Goal: Transaction & Acquisition: Book appointment/travel/reservation

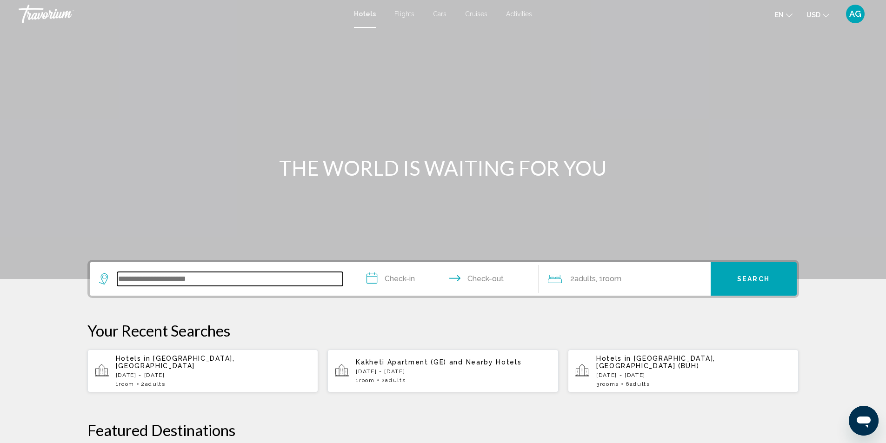
click at [242, 276] on input "Search widget" at bounding box center [230, 279] width 226 height 14
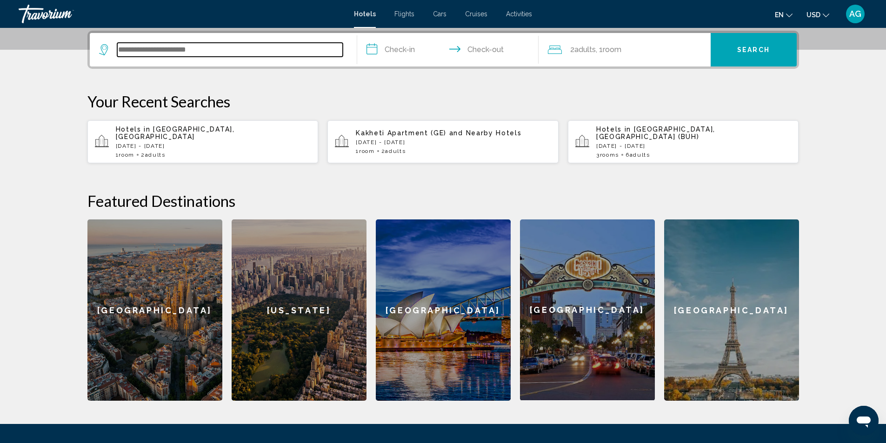
scroll to position [230, 0]
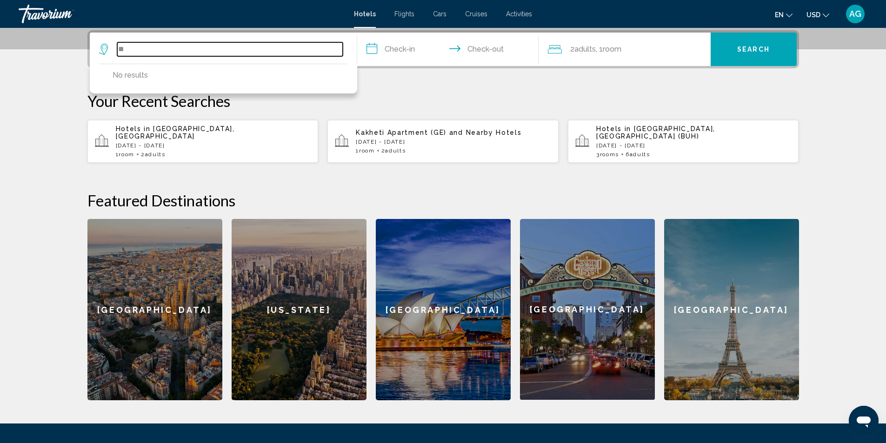
type input "*"
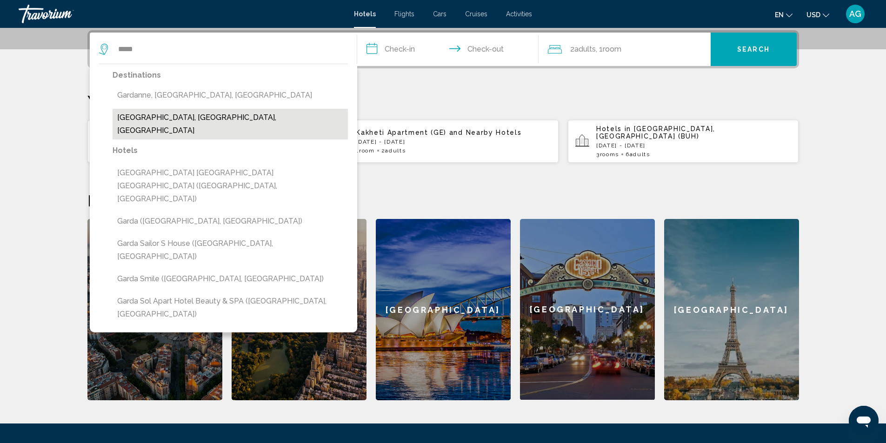
click at [196, 121] on button "[GEOGRAPHIC_DATA], [GEOGRAPHIC_DATA], [GEOGRAPHIC_DATA]" at bounding box center [230, 124] width 235 height 31
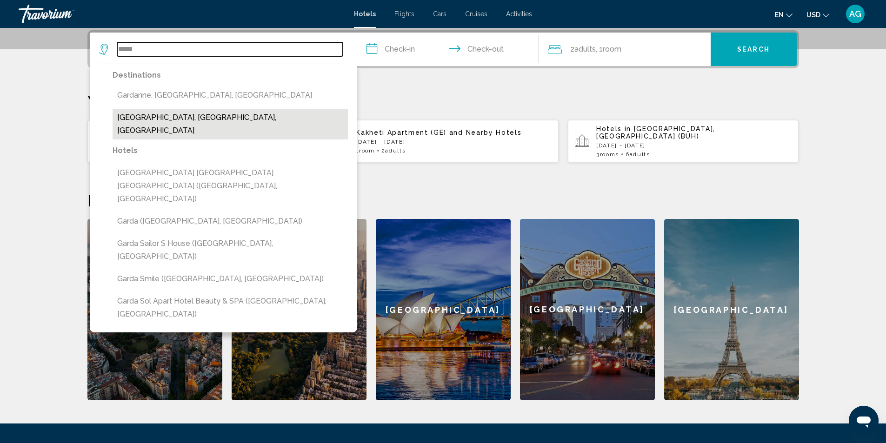
type input "**********"
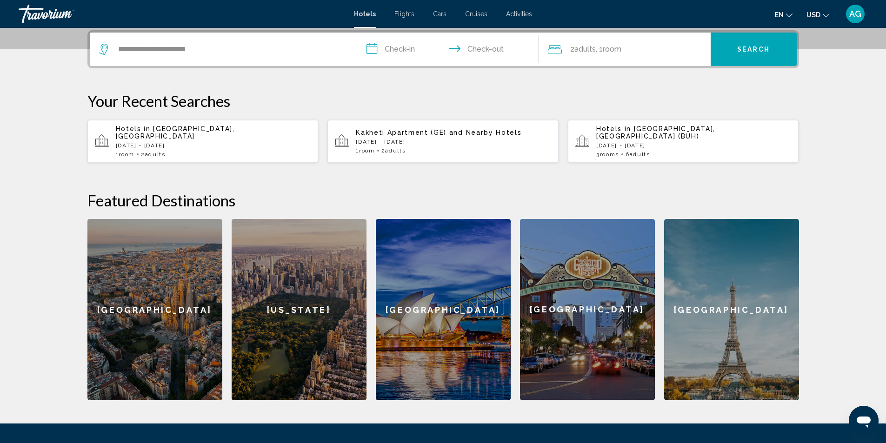
click at [386, 49] on input "**********" at bounding box center [449, 51] width 185 height 36
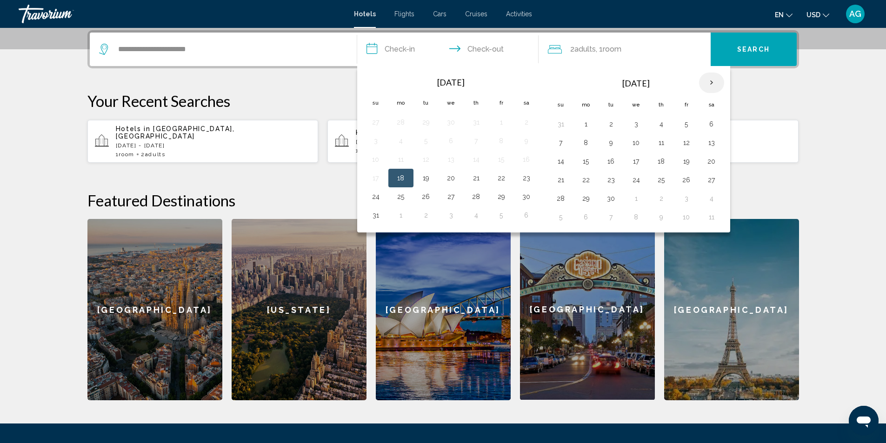
click at [711, 82] on th "Next month" at bounding box center [711, 83] width 25 height 20
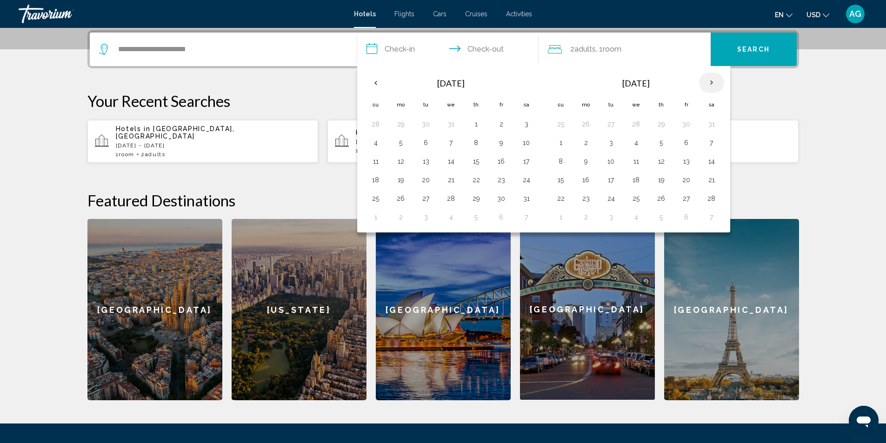
click at [711, 82] on th "Next month" at bounding box center [711, 83] width 25 height 20
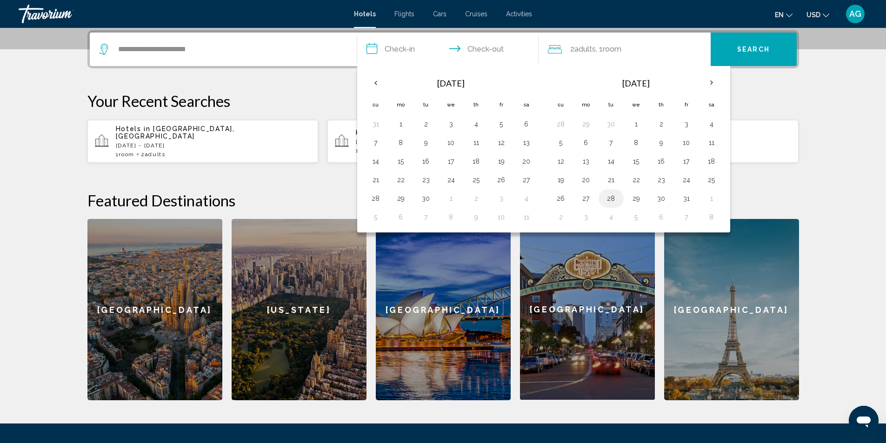
click at [613, 200] on button "28" at bounding box center [611, 198] width 15 height 13
click at [612, 179] on button "21" at bounding box center [611, 180] width 15 height 13
type input "**********"
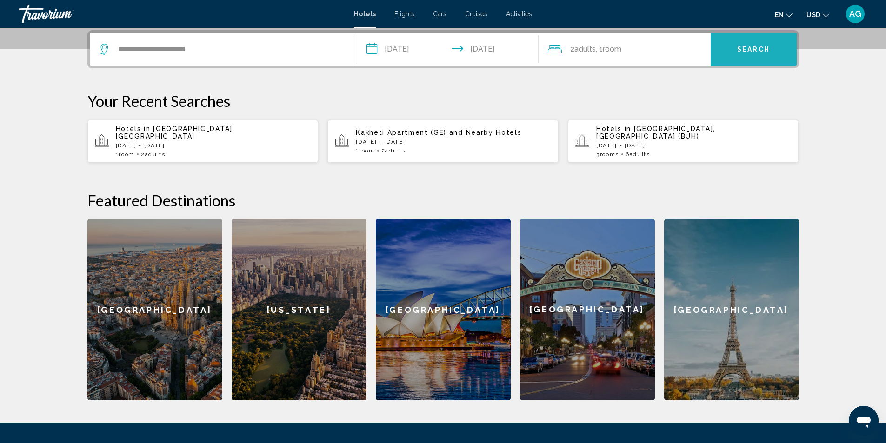
click at [756, 51] on span "Search" at bounding box center [754, 49] width 33 height 7
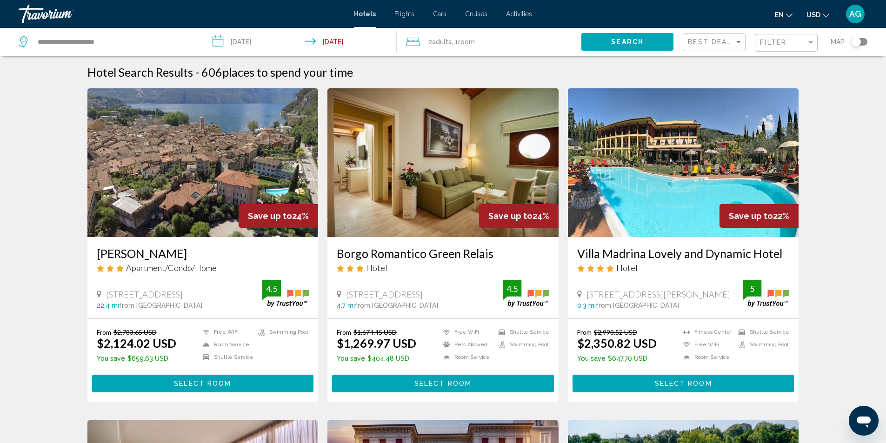
drag, startPoint x: 95, startPoint y: 253, endPoint x: 177, endPoint y: 250, distance: 81.5
click at [177, 250] on div "[PERSON_NAME] Apartment/Condo/Home [STREET_ADDRESS] Garda 22.4 mi from [GEOGRAP…" at bounding box center [202, 277] width 231 height 81
copy h3 "[PERSON_NAME]"
click at [132, 41] on input "**********" at bounding box center [113, 42] width 152 height 14
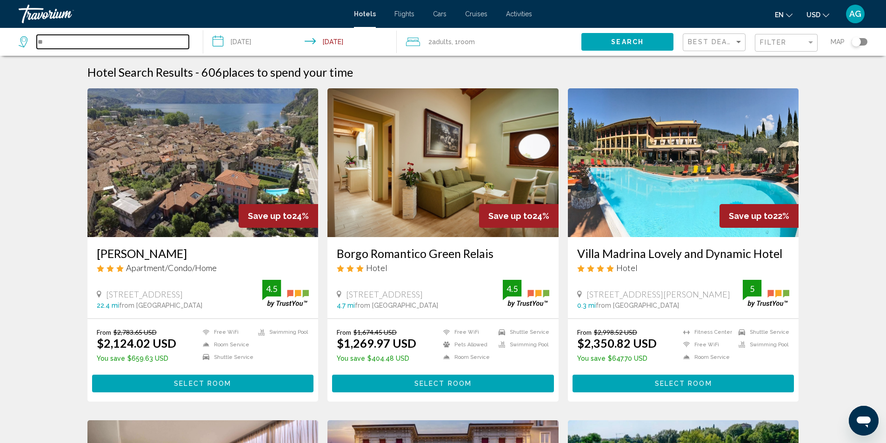
type input "*"
click at [216, 44] on input "**********" at bounding box center [302, 43] width 198 height 31
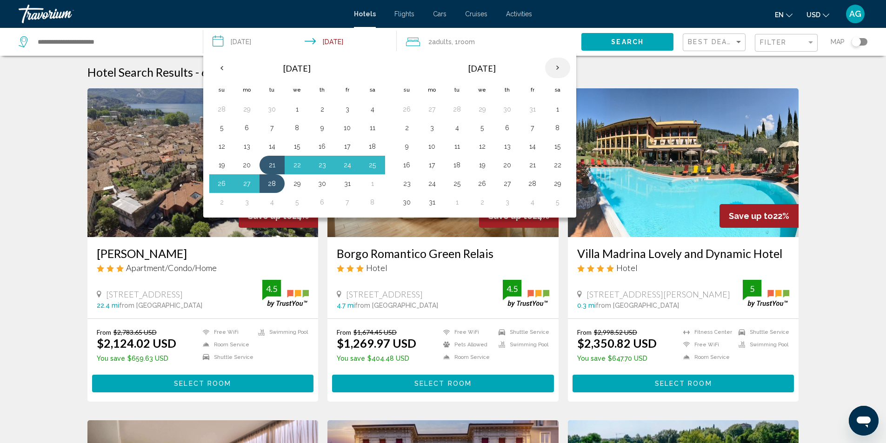
click at [558, 68] on th "Next month" at bounding box center [557, 68] width 25 height 20
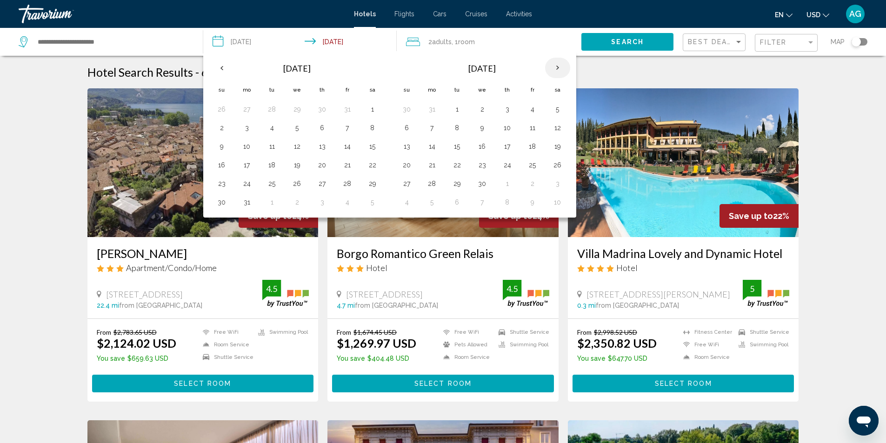
click at [558, 68] on th "Next month" at bounding box center [557, 68] width 25 height 20
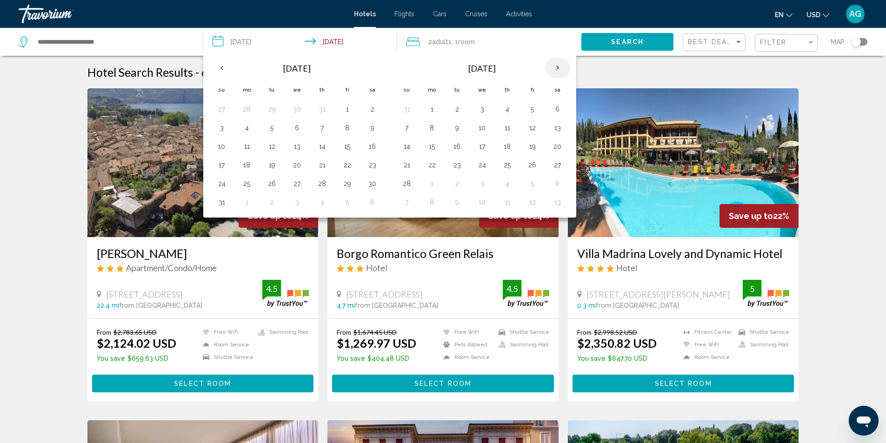
click at [558, 68] on th "Next month" at bounding box center [557, 68] width 25 height 20
click at [220, 71] on th "Previous month" at bounding box center [221, 68] width 25 height 20
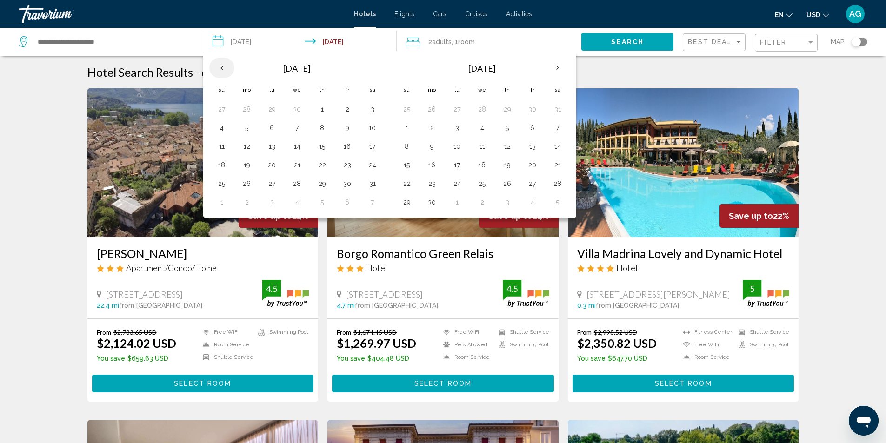
click at [220, 71] on th "Previous month" at bounding box center [221, 68] width 25 height 20
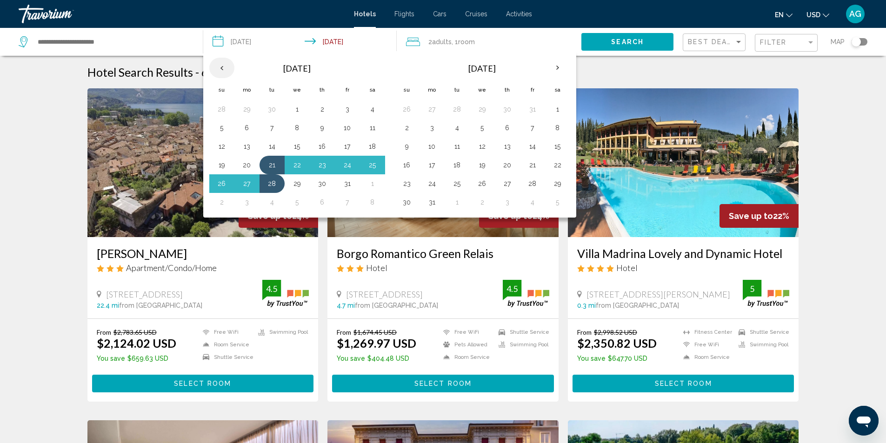
click at [220, 71] on th "Previous month" at bounding box center [221, 68] width 25 height 20
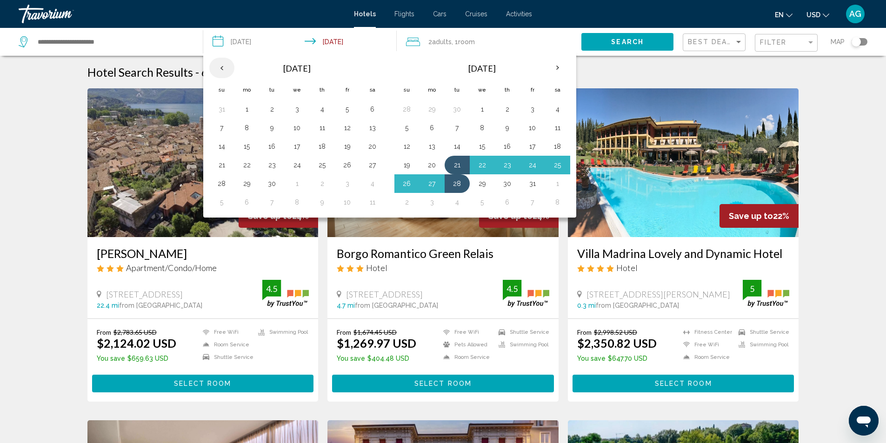
click at [220, 71] on th "Previous month" at bounding box center [221, 68] width 25 height 20
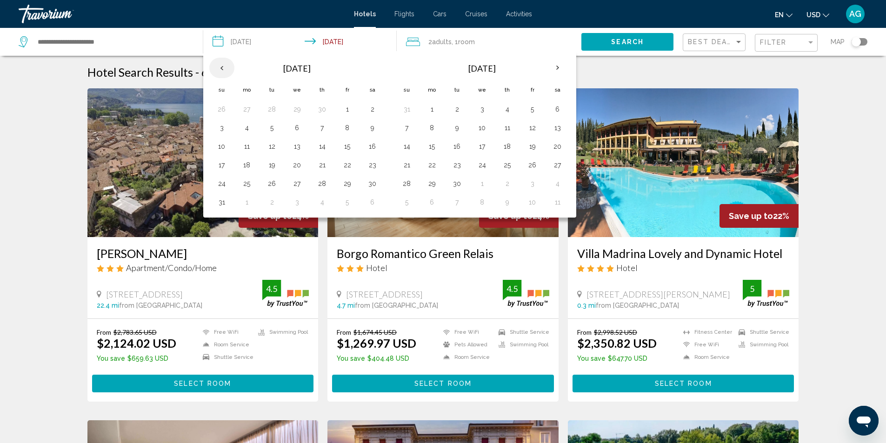
click at [220, 71] on th "Previous month" at bounding box center [221, 68] width 25 height 20
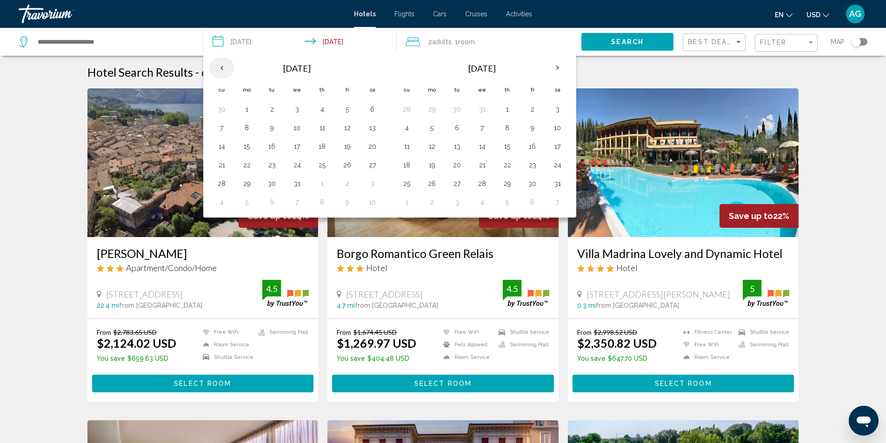
click at [220, 71] on th "Previous month" at bounding box center [221, 68] width 25 height 20
click at [458, 183] on button "30" at bounding box center [457, 183] width 15 height 13
click at [559, 65] on th "Next month" at bounding box center [557, 68] width 25 height 20
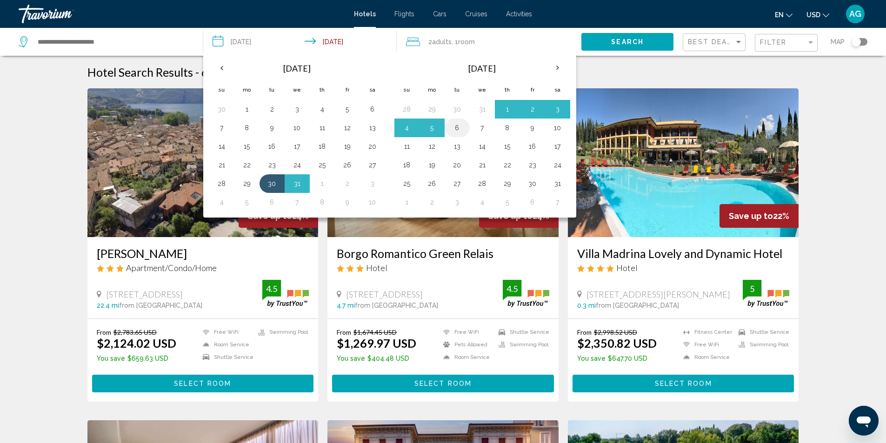
click at [463, 129] on button "6" at bounding box center [457, 127] width 15 height 13
type input "**********"
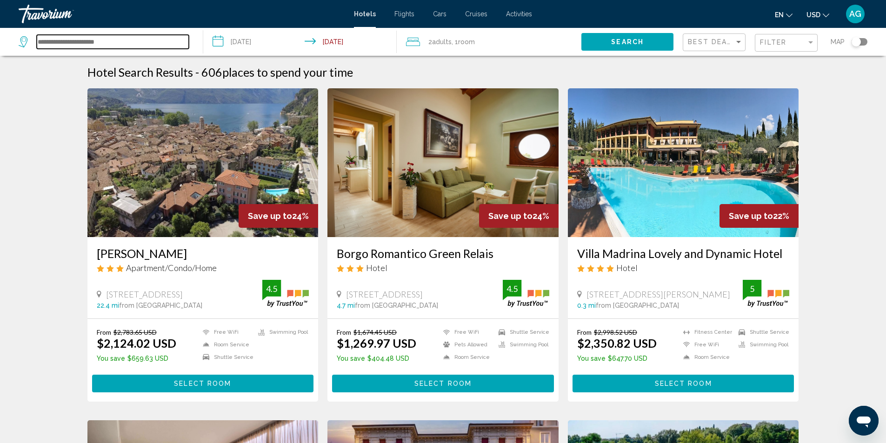
click at [137, 41] on input "Search widget" at bounding box center [113, 42] width 152 height 14
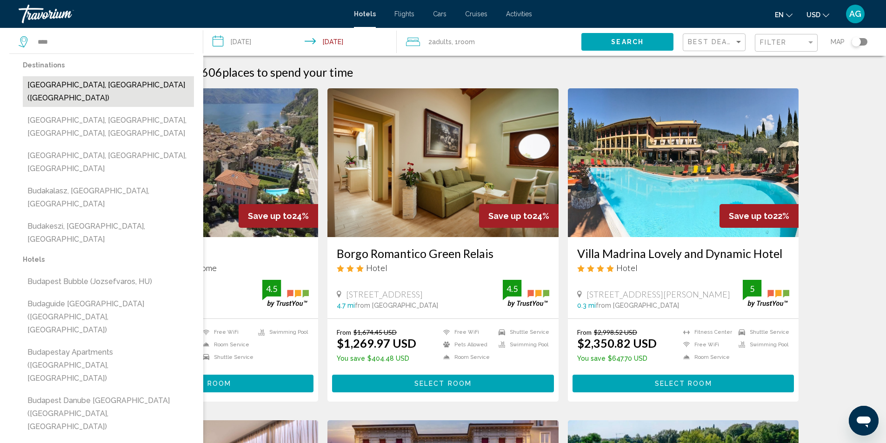
click at [111, 83] on button "[GEOGRAPHIC_DATA], [GEOGRAPHIC_DATA] ([GEOGRAPHIC_DATA])" at bounding box center [108, 91] width 171 height 31
type input "**********"
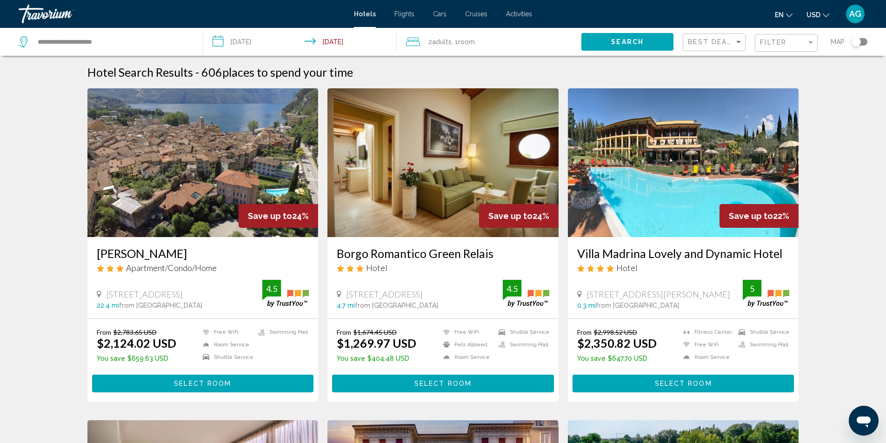
click at [634, 43] on span "Search" at bounding box center [627, 42] width 33 height 7
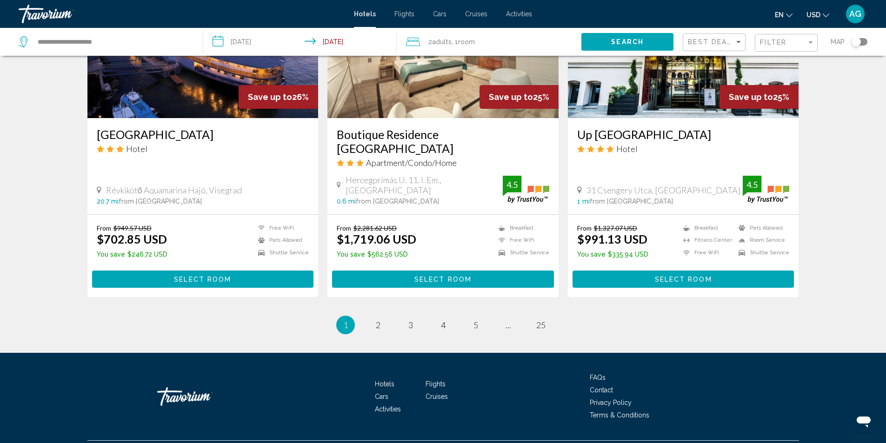
scroll to position [1125, 0]
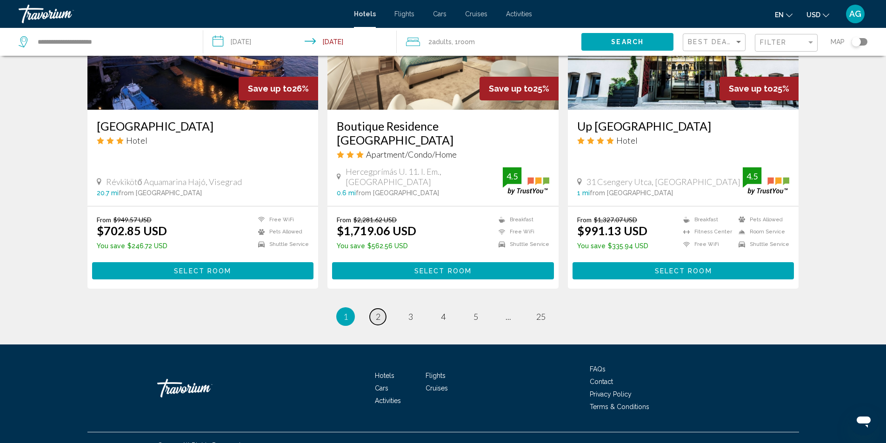
click at [378, 312] on span "2" at bounding box center [378, 317] width 5 height 10
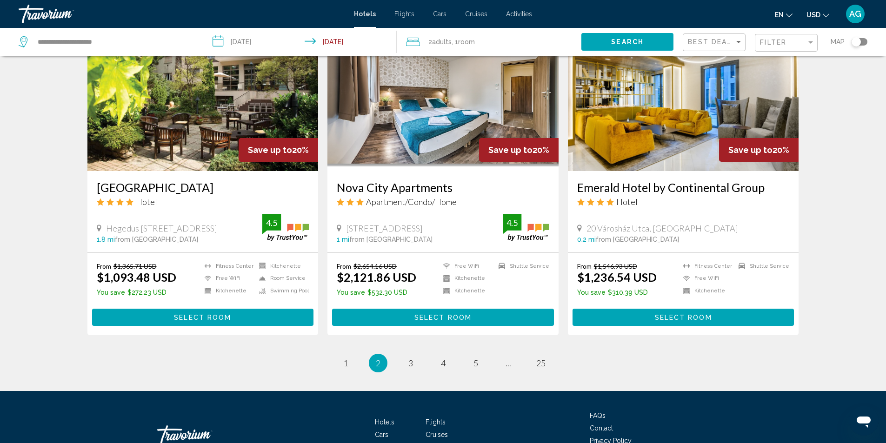
scroll to position [1129, 0]
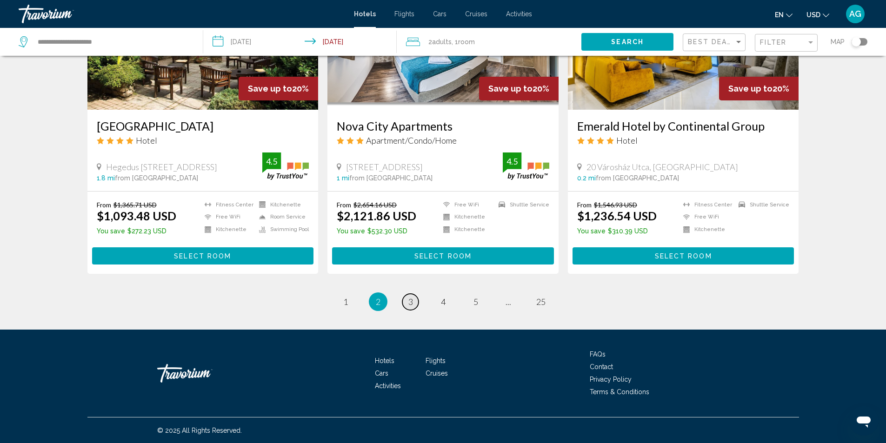
click at [414, 302] on link "page 3" at bounding box center [411, 302] width 16 height 16
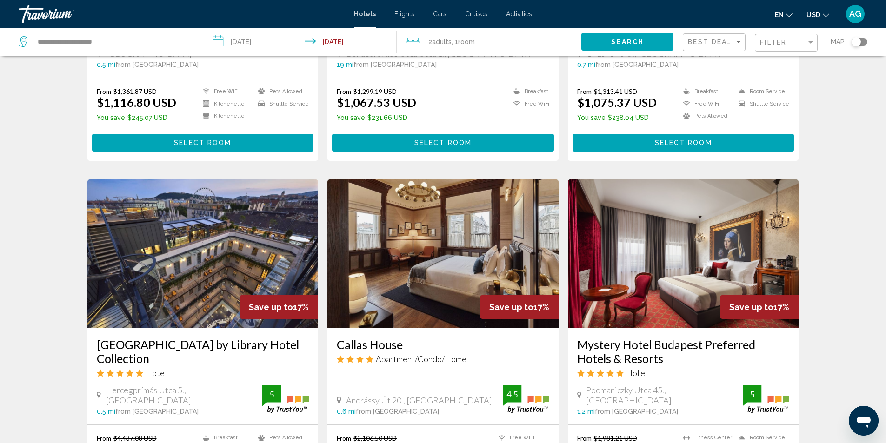
scroll to position [1070, 0]
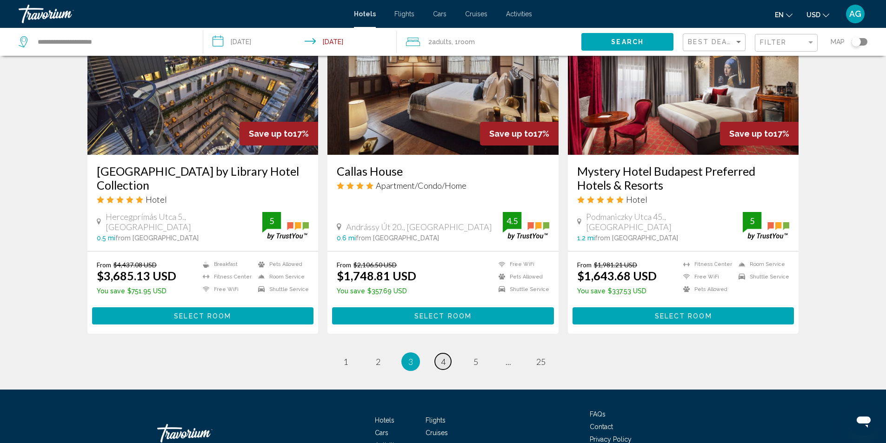
click at [442, 361] on span "4" at bounding box center [443, 362] width 5 height 10
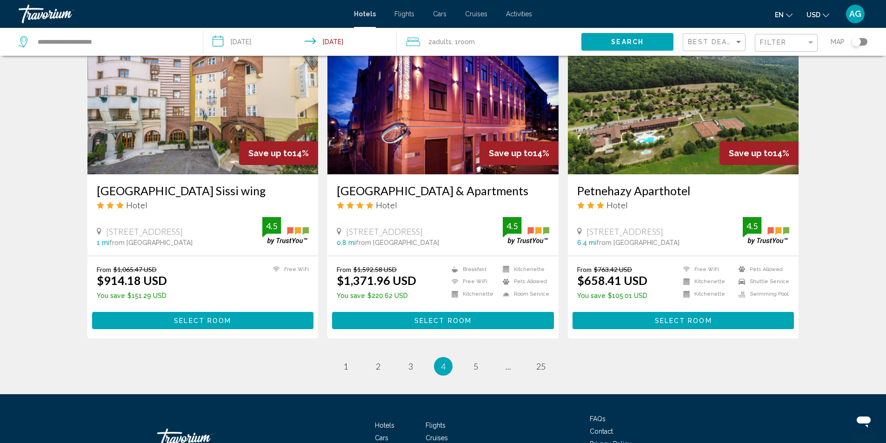
scroll to position [1117, 0]
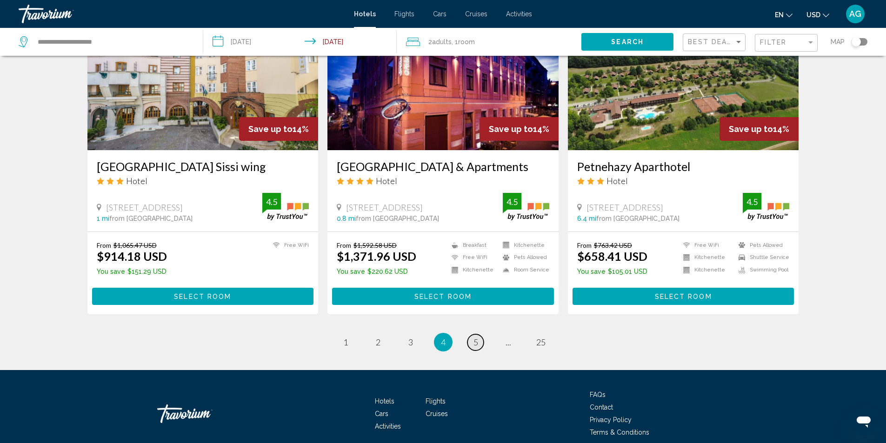
click at [477, 337] on span "5" at bounding box center [476, 342] width 5 height 10
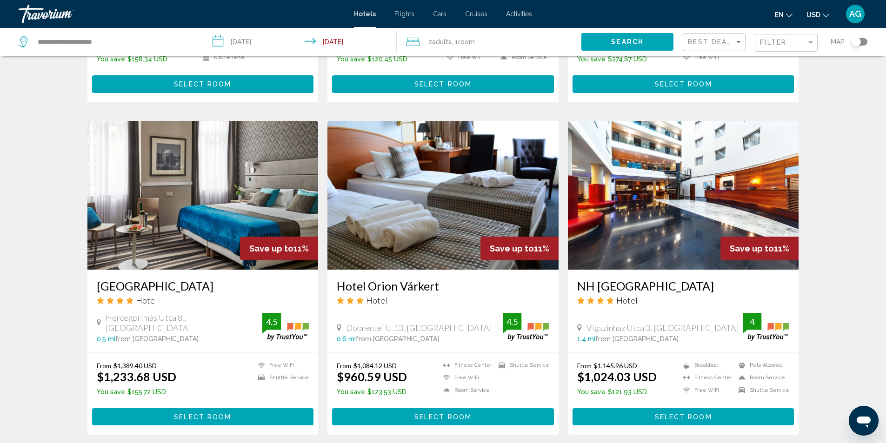
scroll to position [1153, 0]
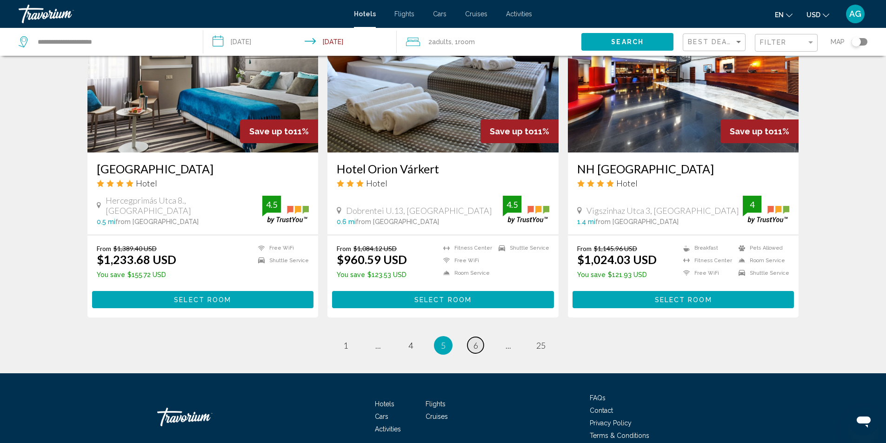
click at [478, 337] on link "page 6" at bounding box center [476, 345] width 16 height 16
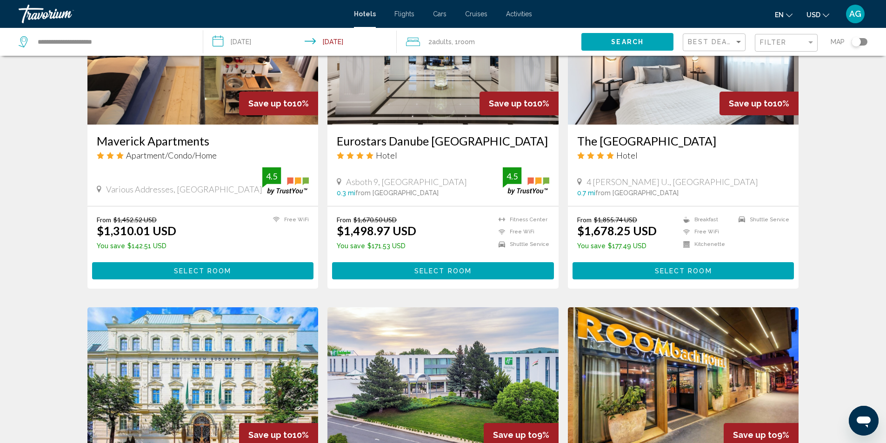
scroll to position [1024, 0]
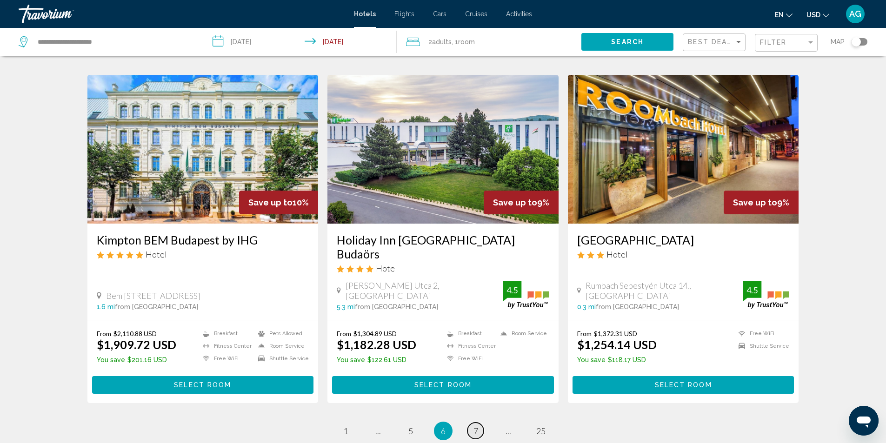
click at [481, 423] on link "page 7" at bounding box center [476, 431] width 16 height 16
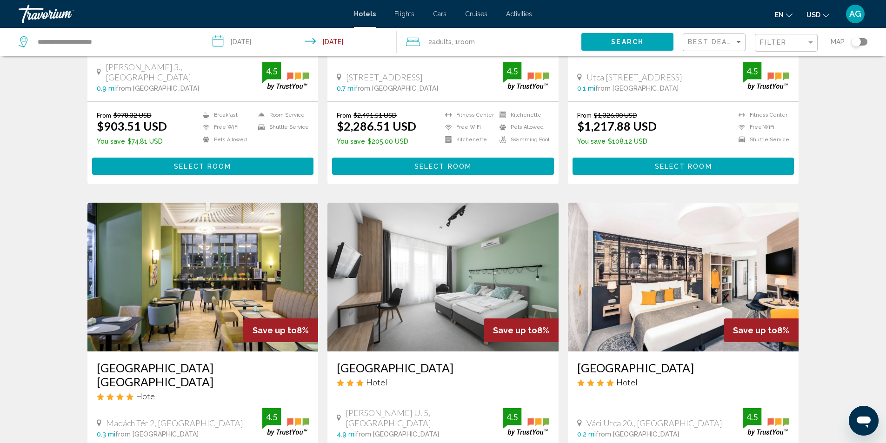
scroll to position [1070, 0]
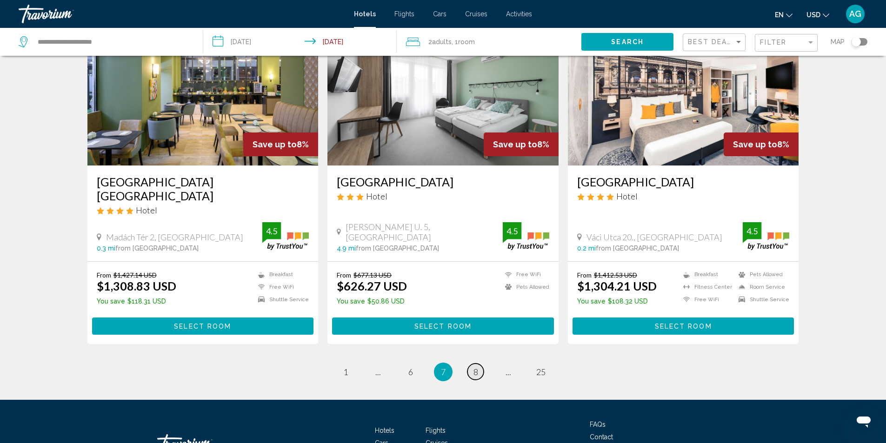
click at [477, 371] on span "8" at bounding box center [476, 372] width 5 height 10
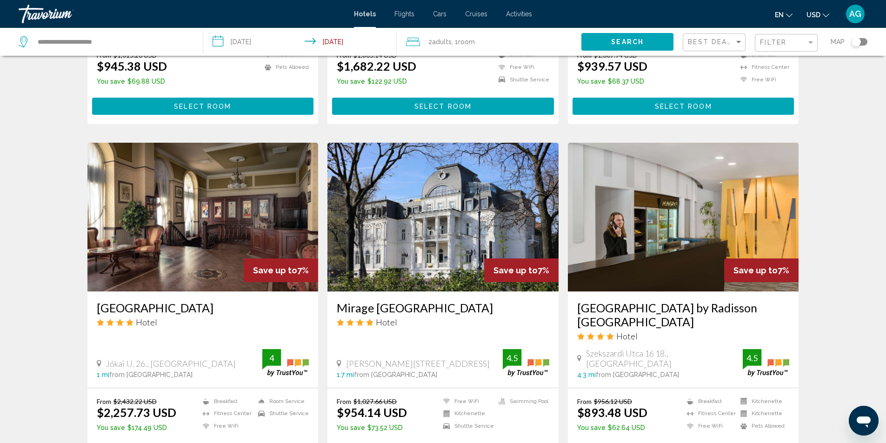
scroll to position [1117, 0]
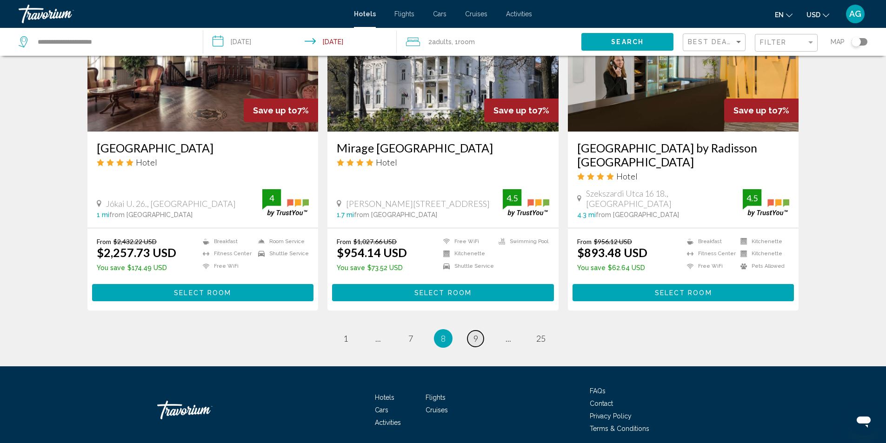
click at [475, 334] on span "9" at bounding box center [476, 339] width 5 height 10
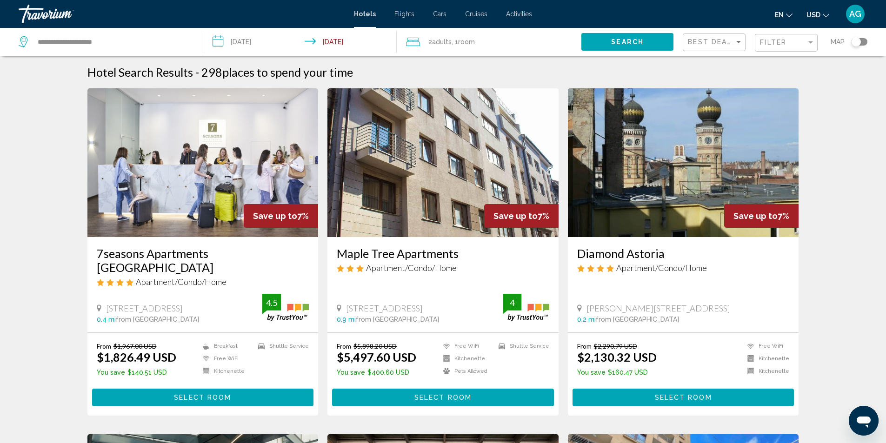
click at [227, 183] on img "Main content" at bounding box center [202, 162] width 231 height 149
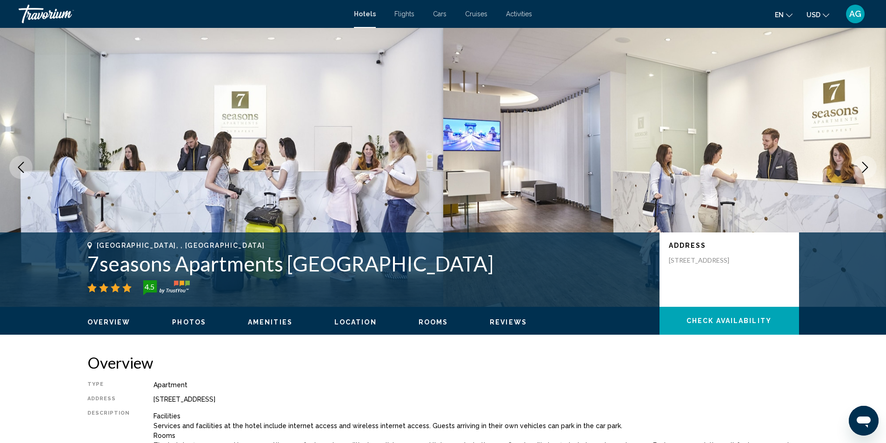
click at [864, 167] on icon "Next image" at bounding box center [865, 167] width 11 height 11
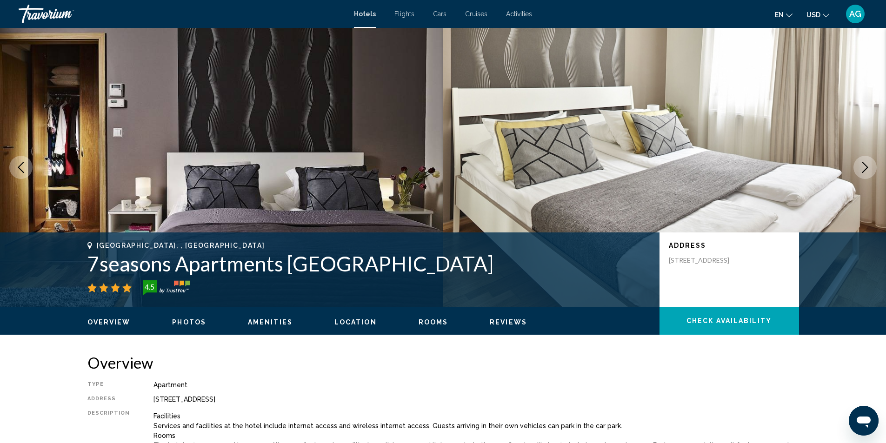
click at [864, 167] on icon "Next image" at bounding box center [865, 167] width 11 height 11
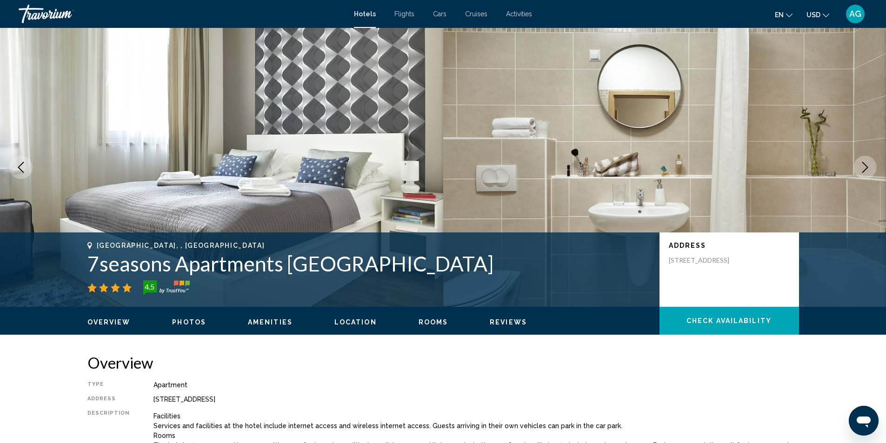
click at [864, 167] on icon "Next image" at bounding box center [865, 167] width 11 height 11
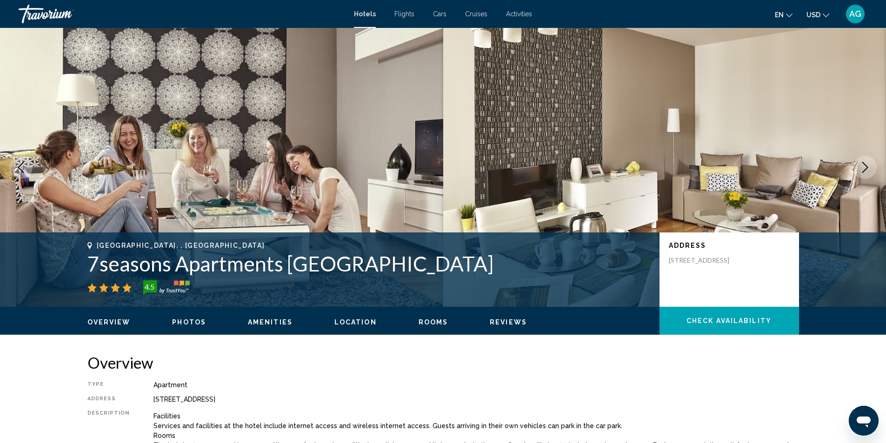
click at [864, 167] on icon "Next image" at bounding box center [865, 167] width 11 height 11
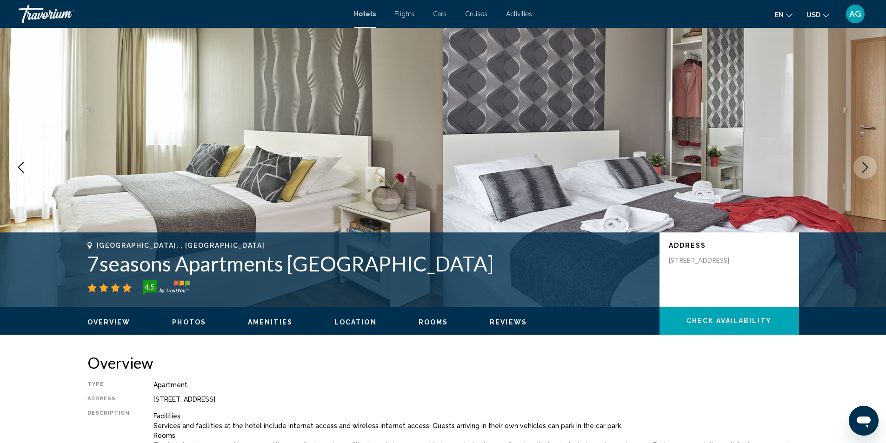
click at [864, 167] on icon "Next image" at bounding box center [865, 167] width 11 height 11
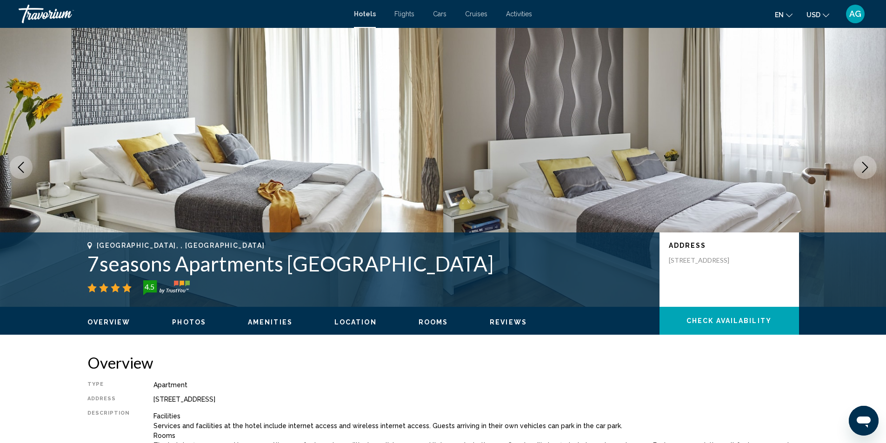
click at [864, 167] on icon "Next image" at bounding box center [865, 167] width 11 height 11
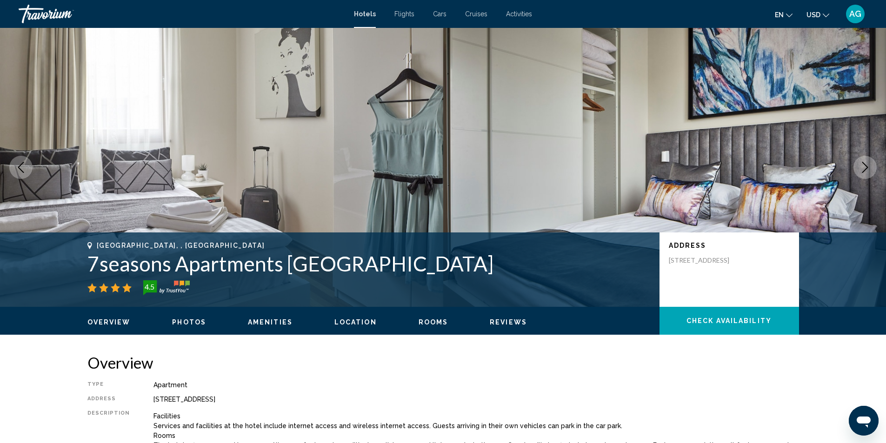
click at [864, 167] on icon "Next image" at bounding box center [865, 167] width 11 height 11
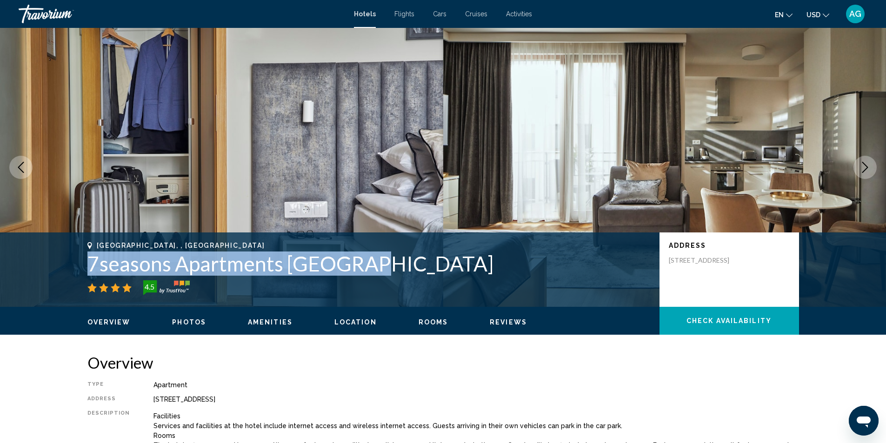
drag, startPoint x: 84, startPoint y: 265, endPoint x: 377, endPoint y: 267, distance: 293.2
click at [377, 267] on div "[GEOGRAPHIC_DATA], , [GEOGRAPHIC_DATA] 7seasons Apartments [GEOGRAPHIC_DATA] 4.…" at bounding box center [443, 270] width 749 height 56
copy h1 "7seasons Apartments [GEOGRAPHIC_DATA]"
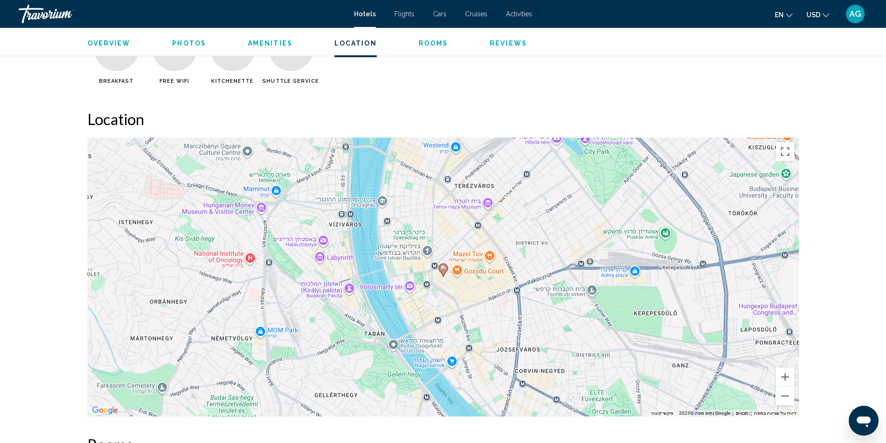
scroll to position [977, 0]
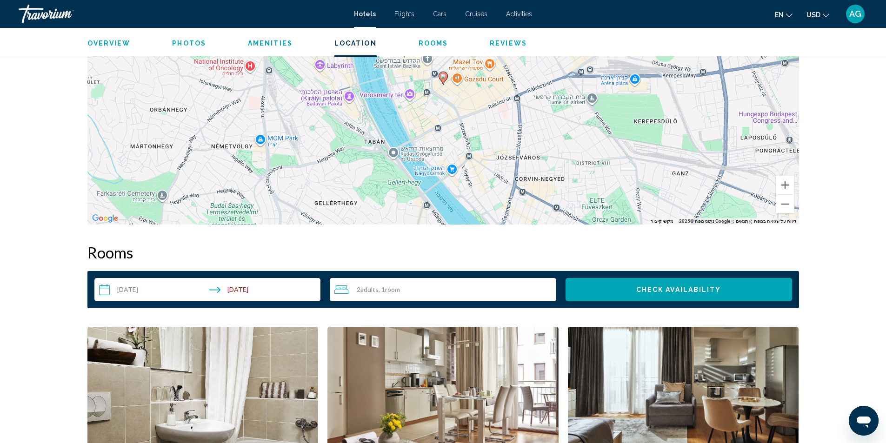
click at [108, 290] on input "**********" at bounding box center [209, 291] width 230 height 26
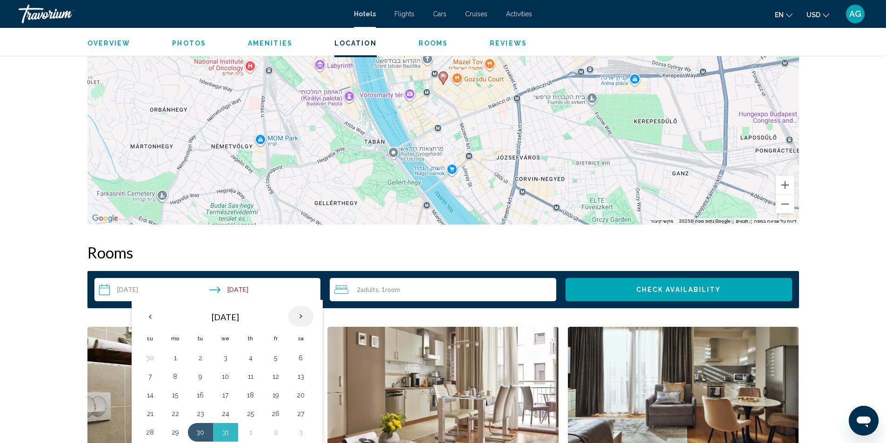
click at [301, 311] on th "Next month" at bounding box center [301, 317] width 25 height 20
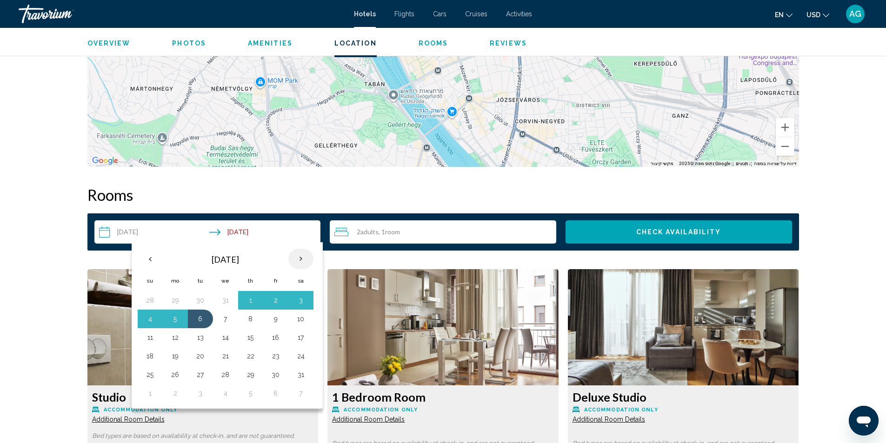
scroll to position [1117, 0]
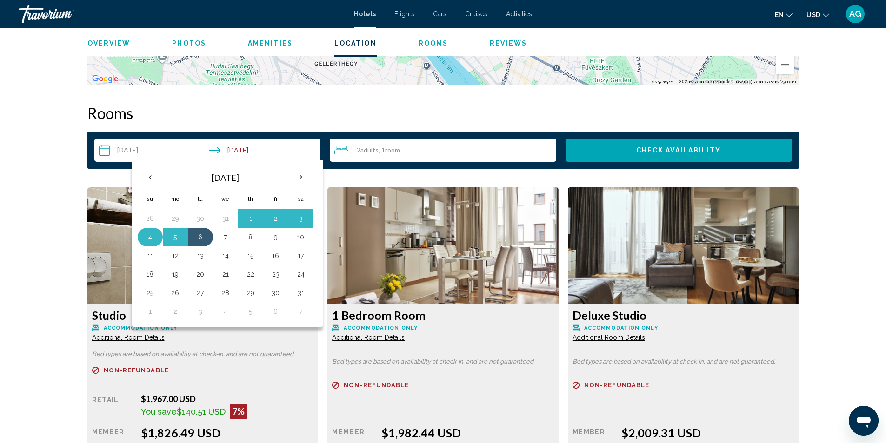
click at [152, 235] on button "4" at bounding box center [150, 237] width 15 height 13
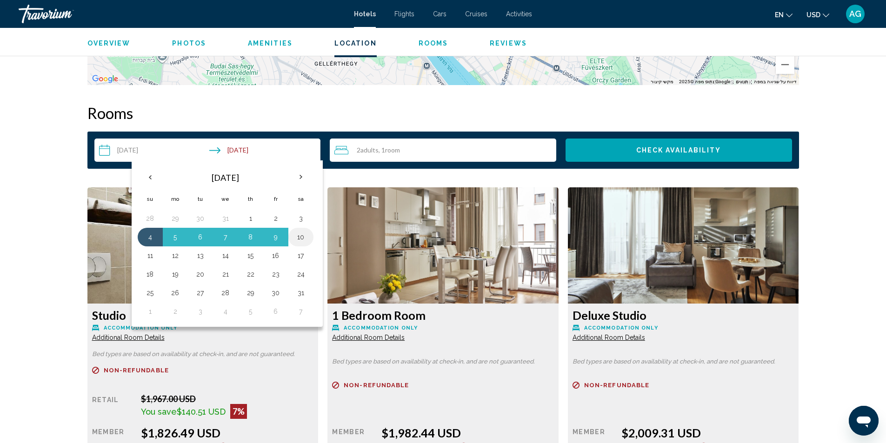
click at [306, 237] on button "10" at bounding box center [301, 237] width 15 height 13
type input "**********"
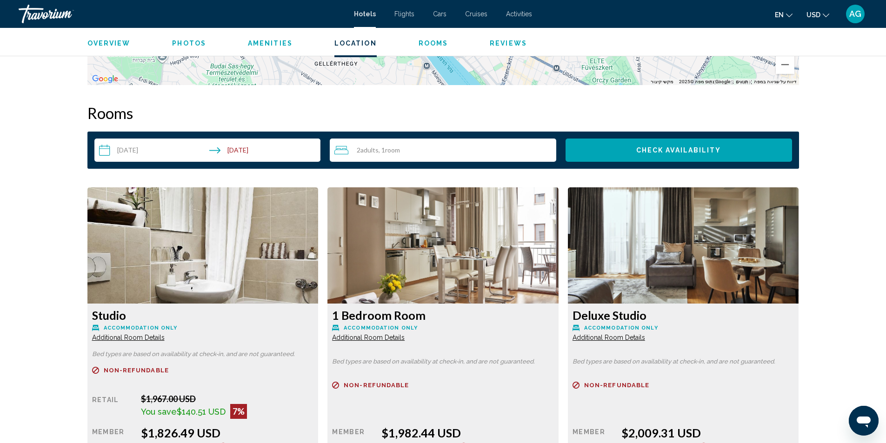
click at [664, 148] on span "Check Availability" at bounding box center [679, 150] width 85 height 7
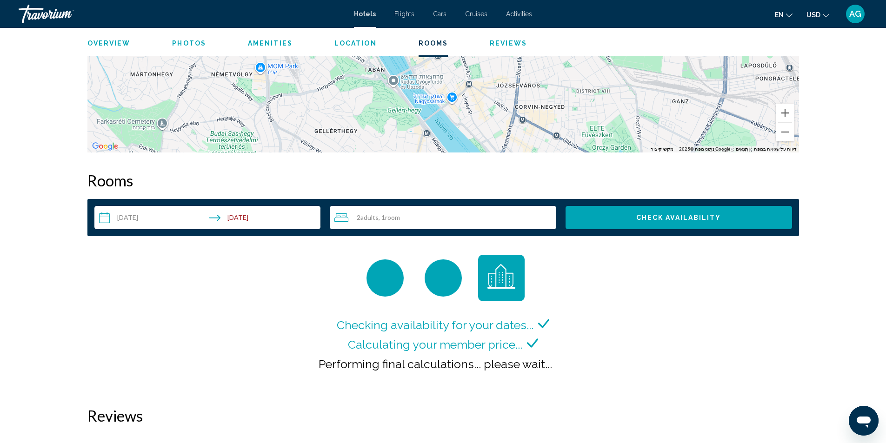
scroll to position [1164, 0]
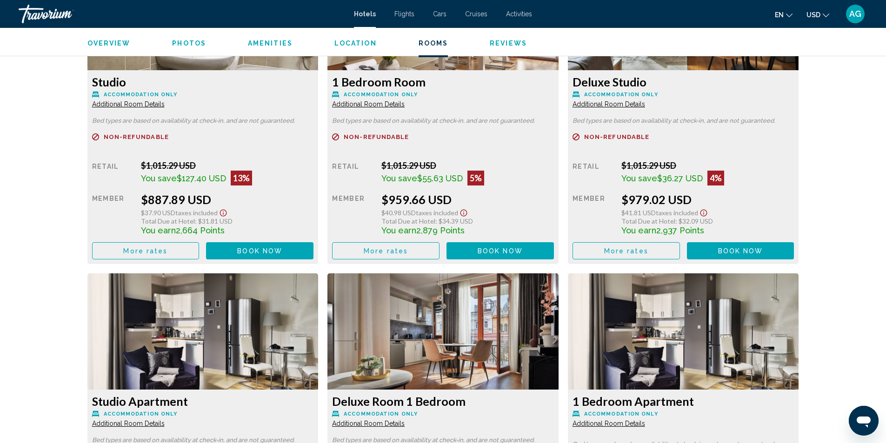
scroll to position [1349, 0]
